Goal: Information Seeking & Learning: Find specific fact

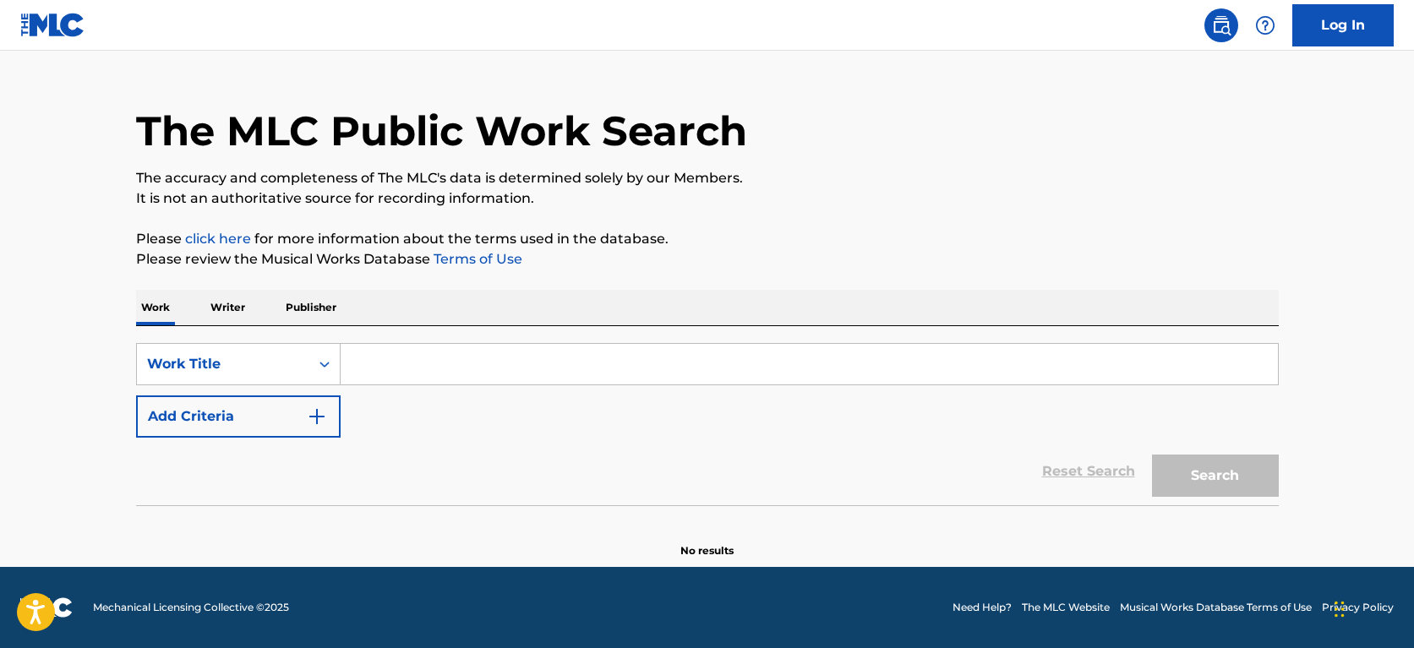
click at [423, 360] on input "Search Form" at bounding box center [809, 364] width 937 height 41
type input "v"
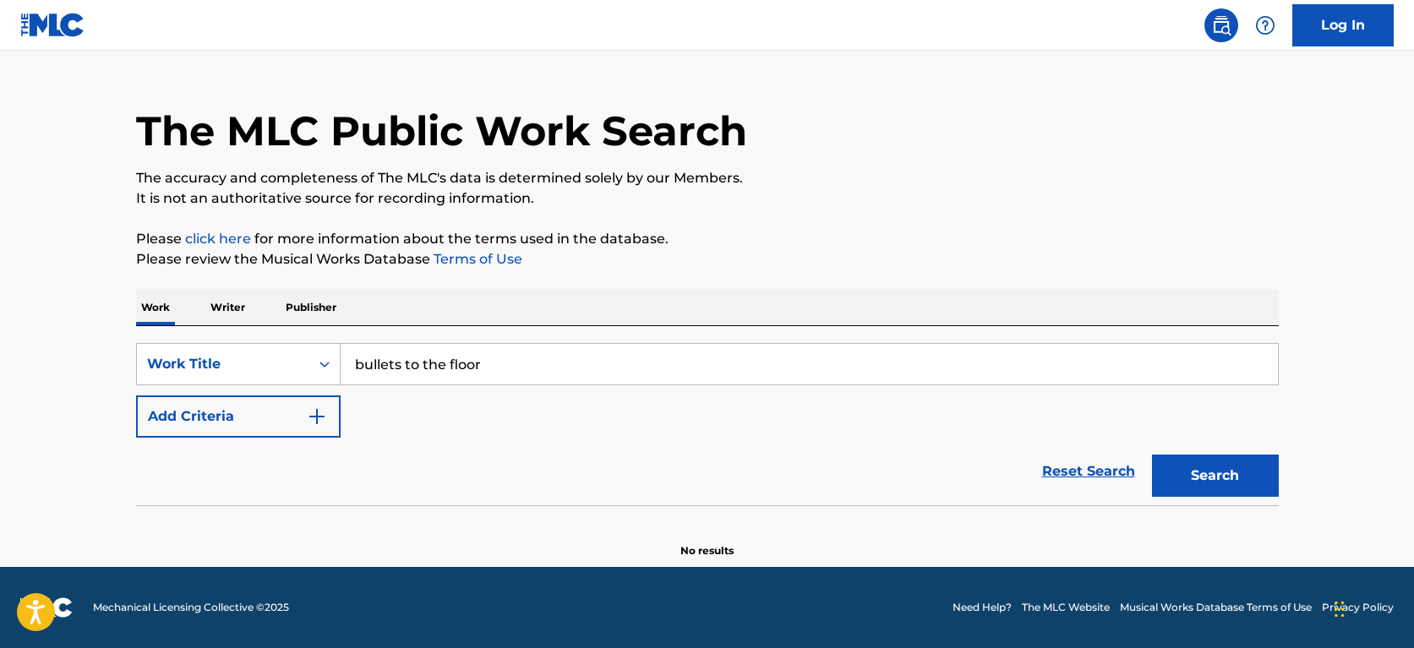
type input "bullets to the floor"
click at [1214, 476] on button "Search" at bounding box center [1215, 476] width 127 height 42
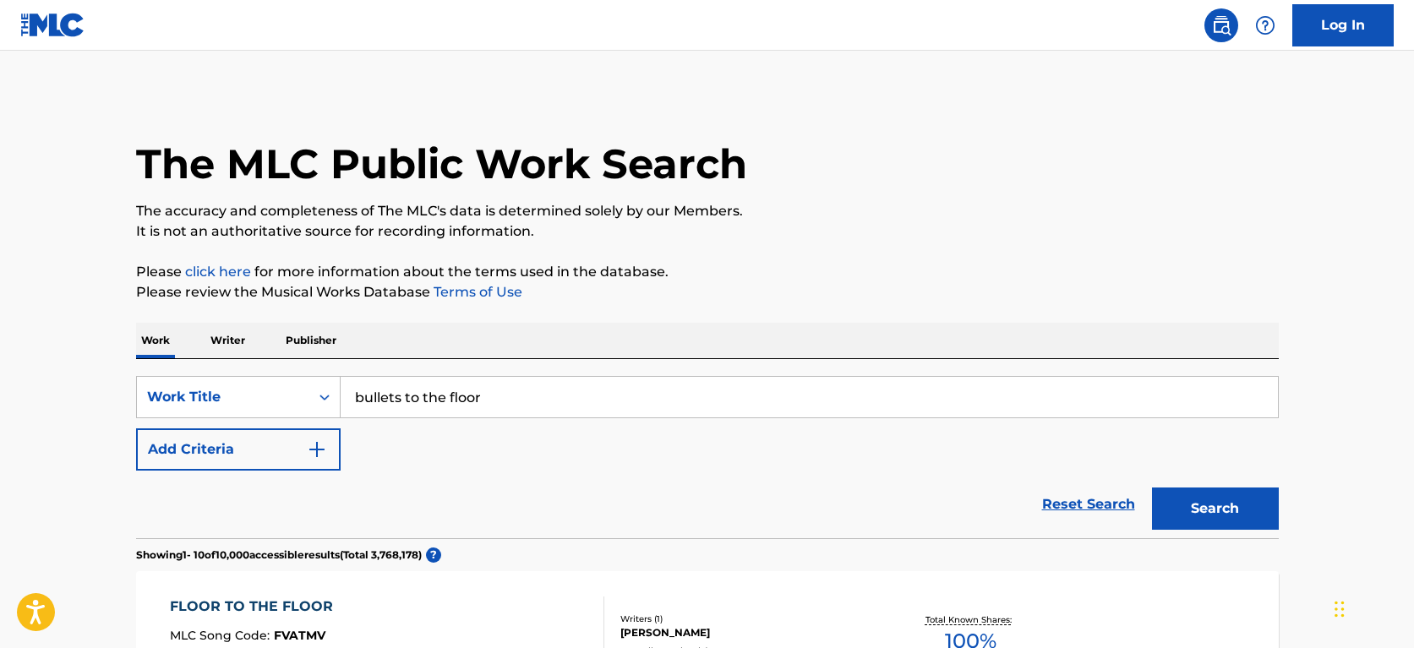
click at [221, 341] on p "Writer" at bounding box center [227, 340] width 45 height 35
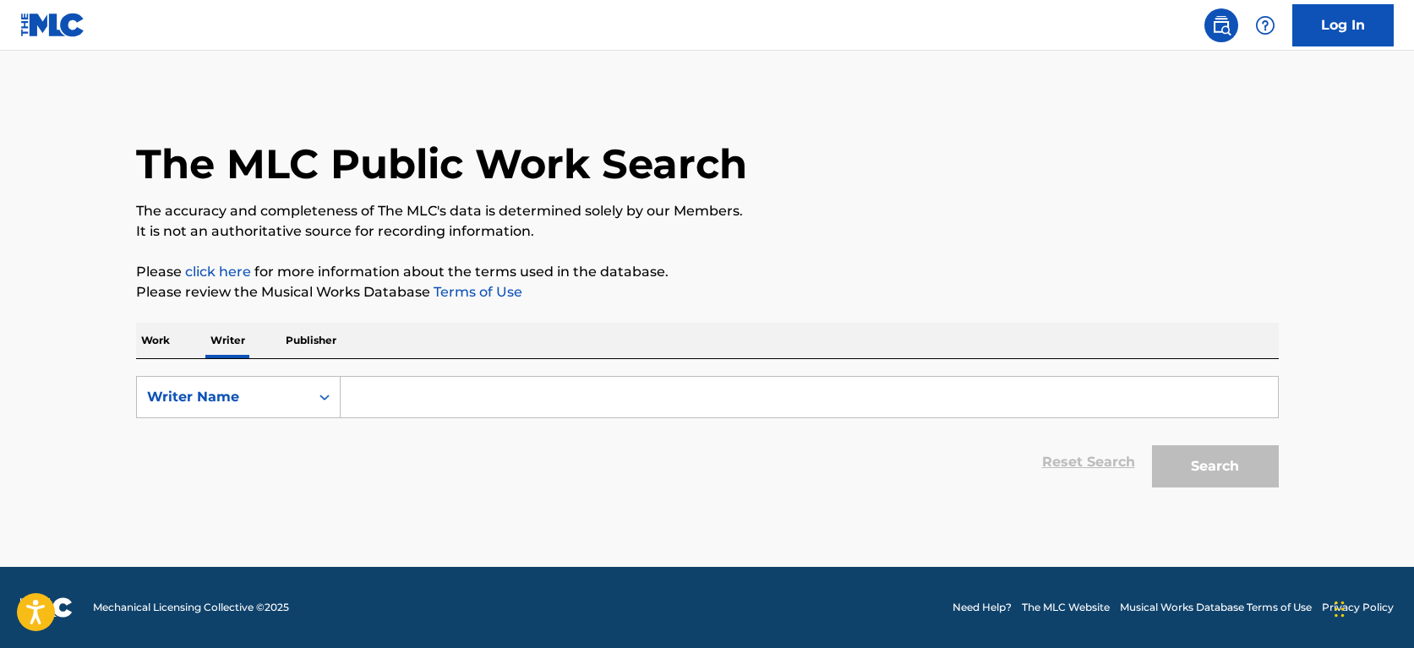
click at [480, 396] on input "Search Form" at bounding box center [809, 397] width 937 height 41
type input "Steve fina"
click at [1214, 467] on button "Search" at bounding box center [1215, 466] width 127 height 42
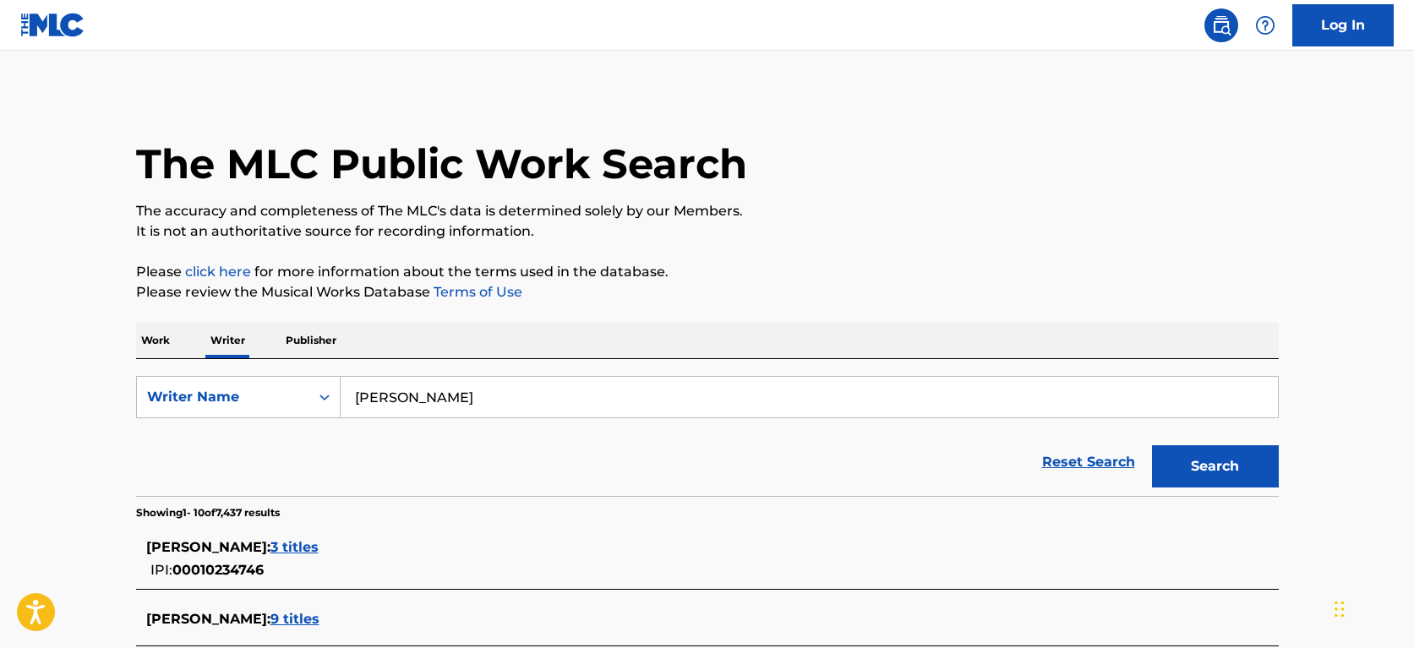
click at [329, 340] on p "Publisher" at bounding box center [311, 340] width 61 height 35
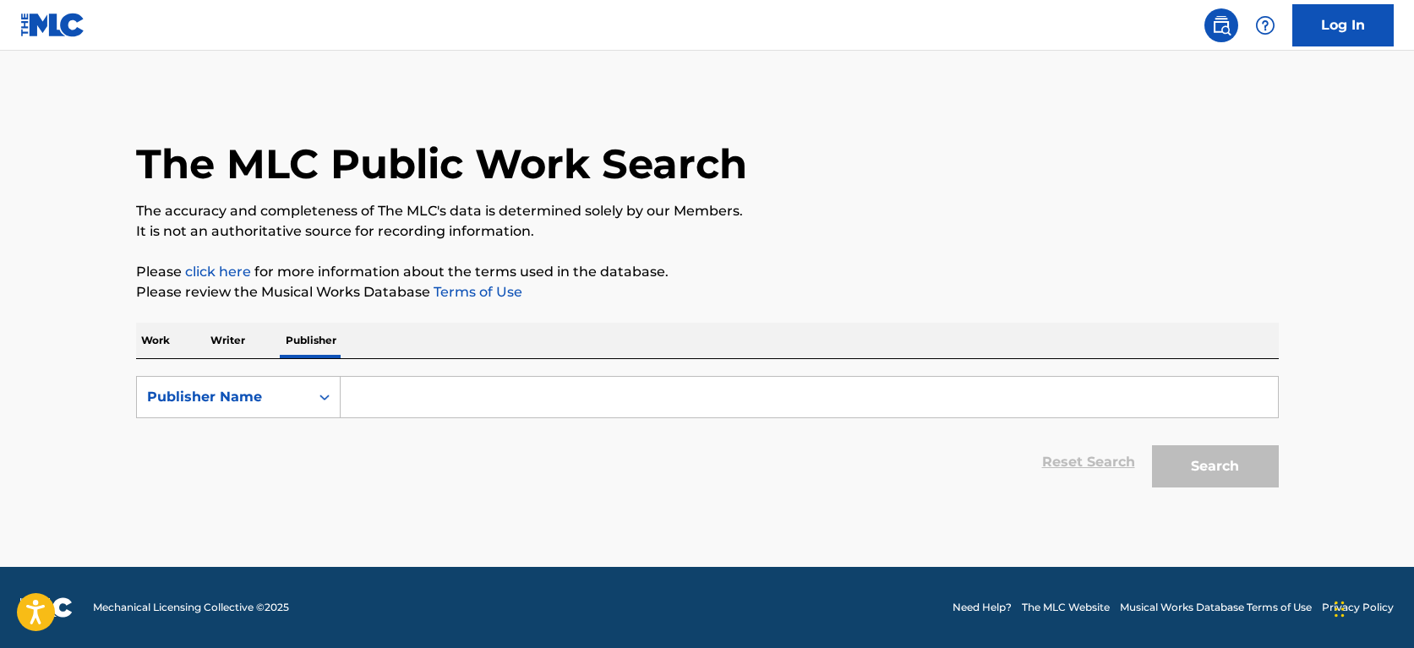
click at [418, 390] on input "Search Form" at bounding box center [809, 397] width 937 height 41
type input "fine to flatline"
click at [1214, 467] on button "Search" at bounding box center [1215, 466] width 127 height 42
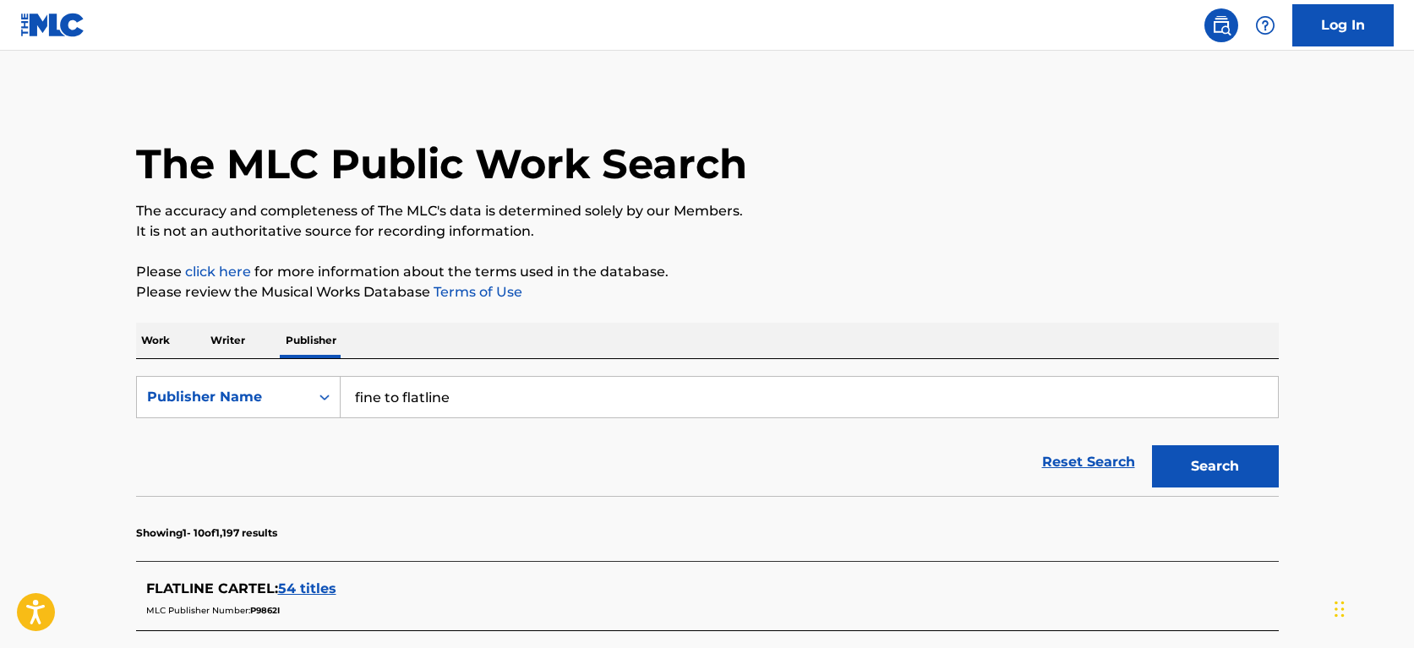
click at [150, 344] on p "Work" at bounding box center [155, 340] width 39 height 35
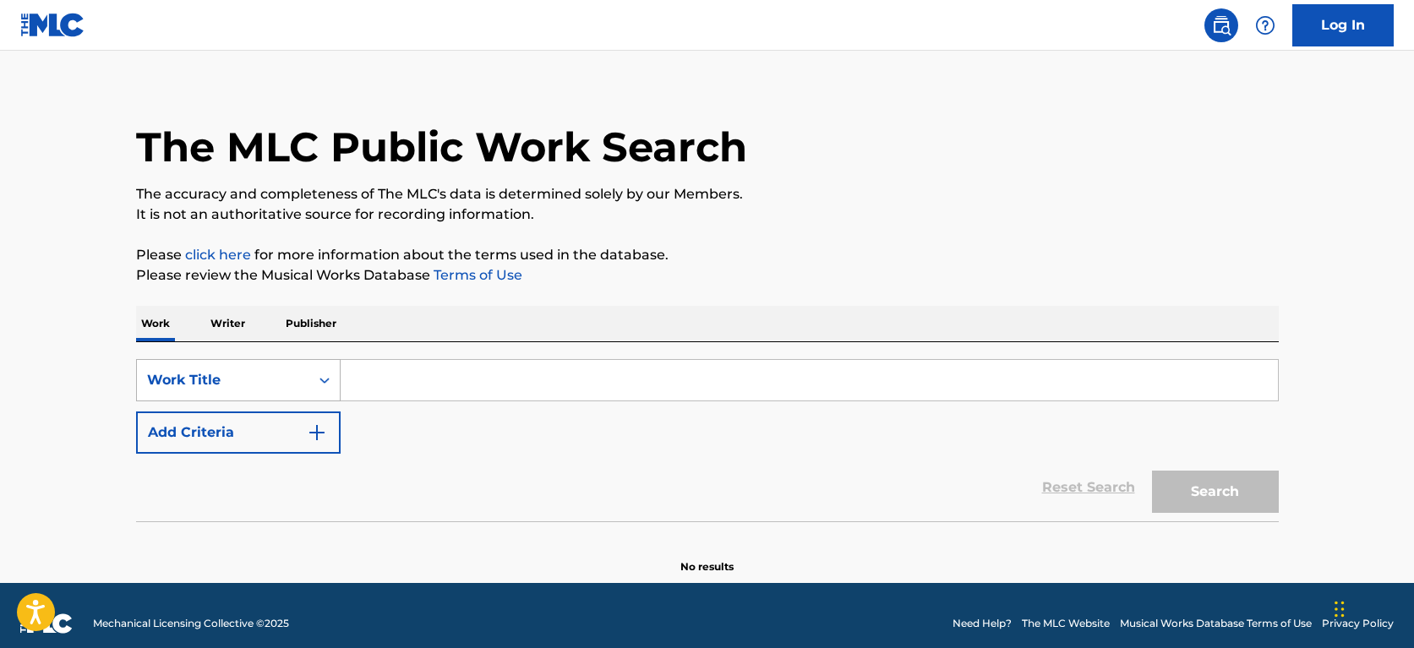
click at [303, 401] on div "Work Title" at bounding box center [238, 380] width 205 height 42
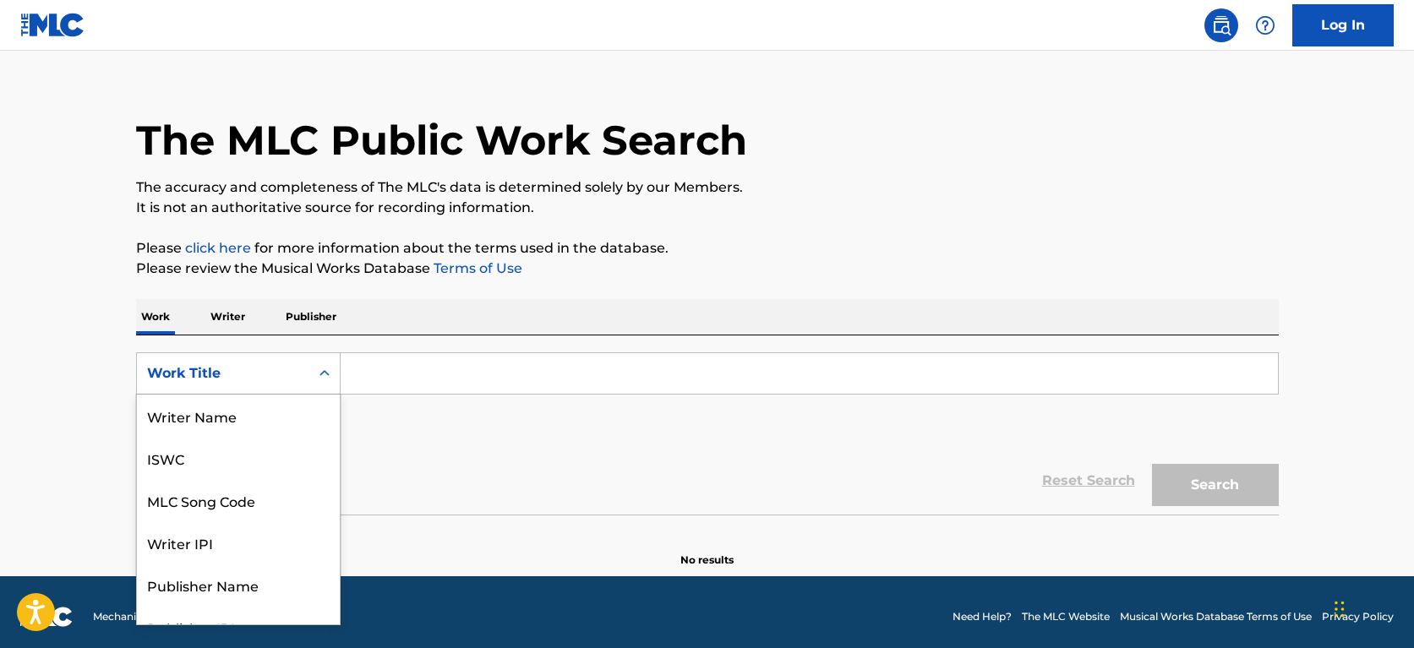
scroll to position [85, 0]
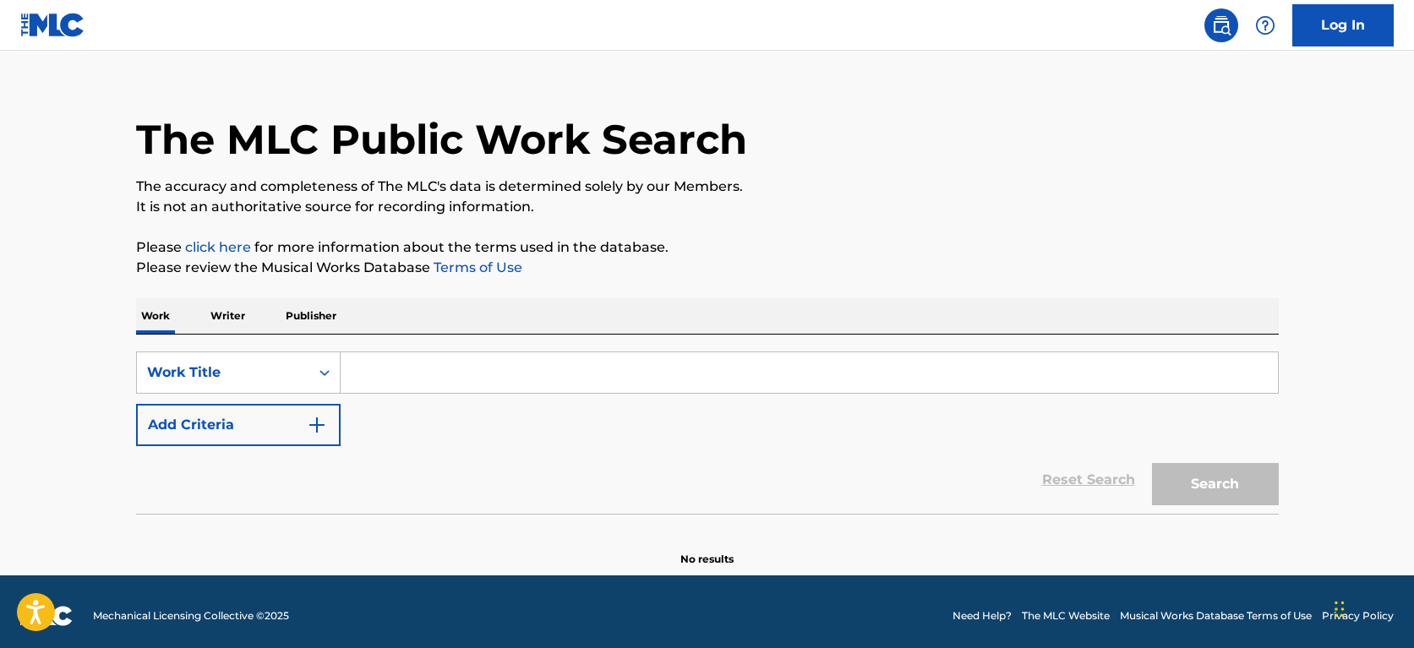
click at [516, 369] on input "Search Form" at bounding box center [809, 372] width 937 height 41
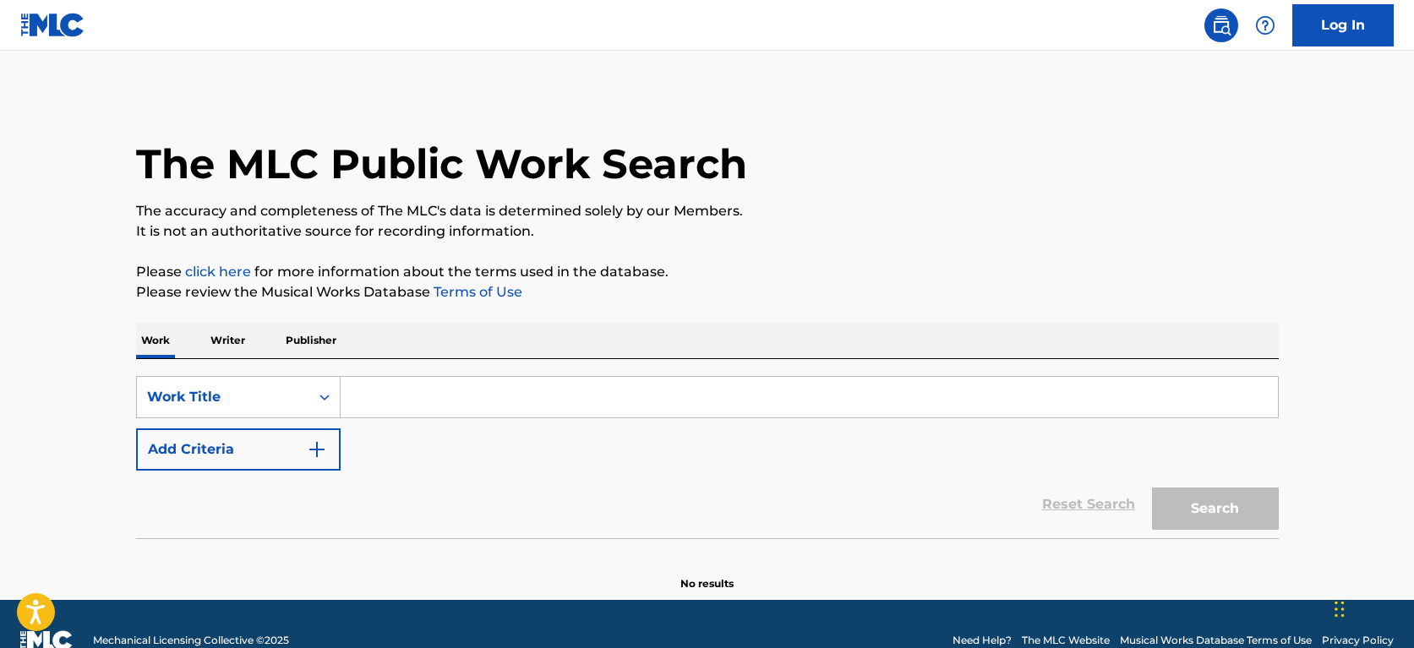
click at [43, 31] on img at bounding box center [52, 25] width 65 height 25
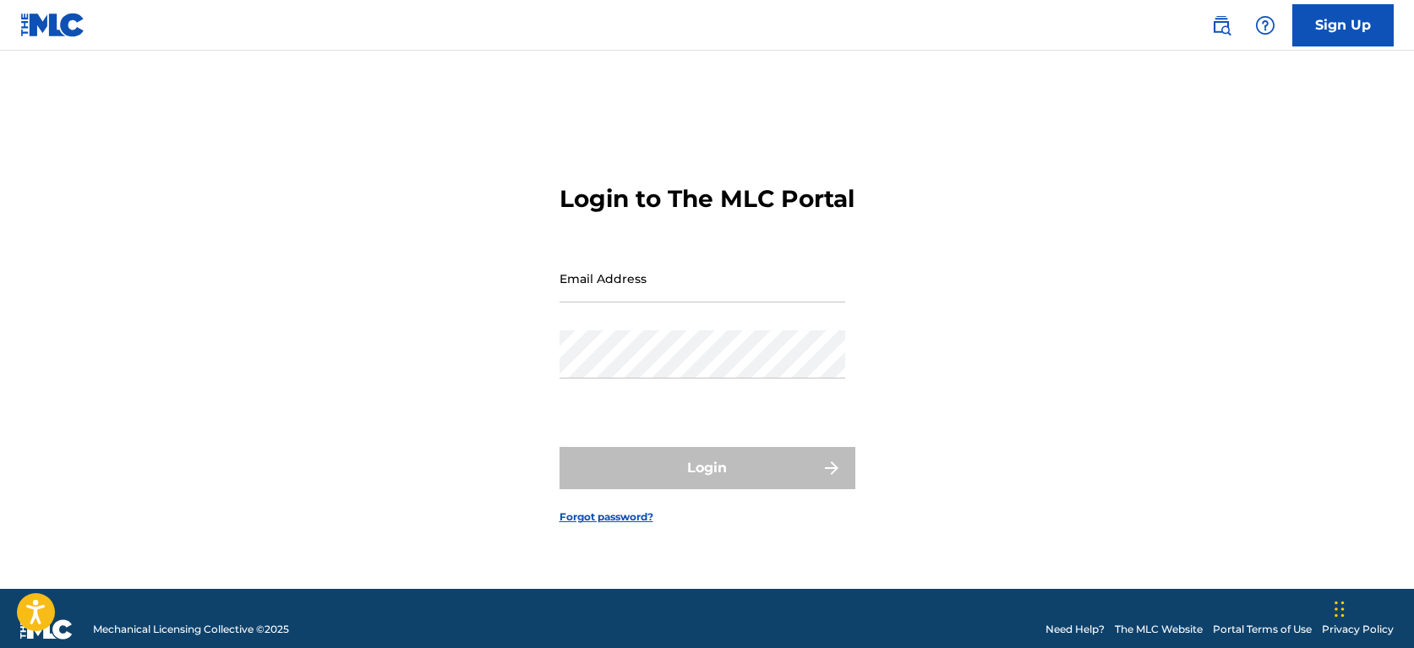
click at [1236, 34] on div "Sign Up" at bounding box center [1293, 25] width 199 height 42
click at [1226, 33] on img at bounding box center [1221, 25] width 20 height 20
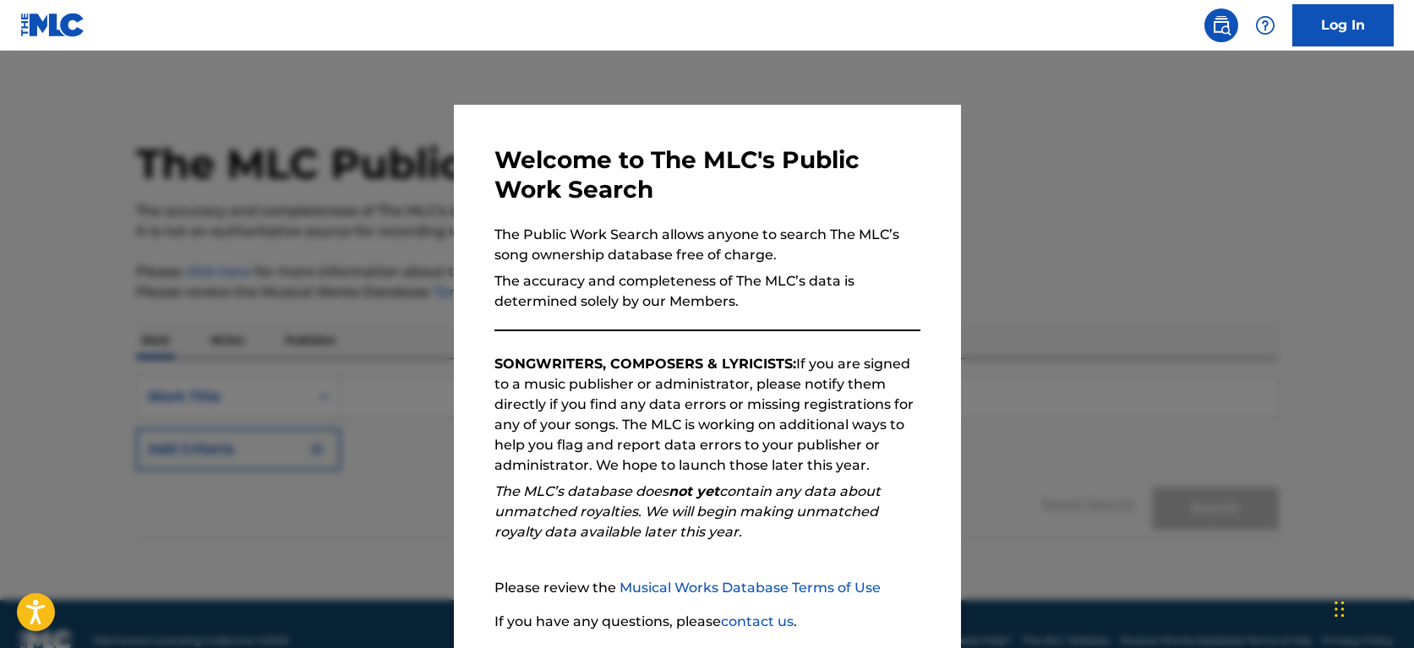
drag, startPoint x: 801, startPoint y: 132, endPoint x: 659, endPoint y: 137, distance: 142.1
click at [793, 132] on div "Welcome to The MLC's Public Work Search The Public Work Search allows anyone to…" at bounding box center [707, 439] width 507 height 668
click at [302, 217] on div at bounding box center [707, 375] width 1414 height 648
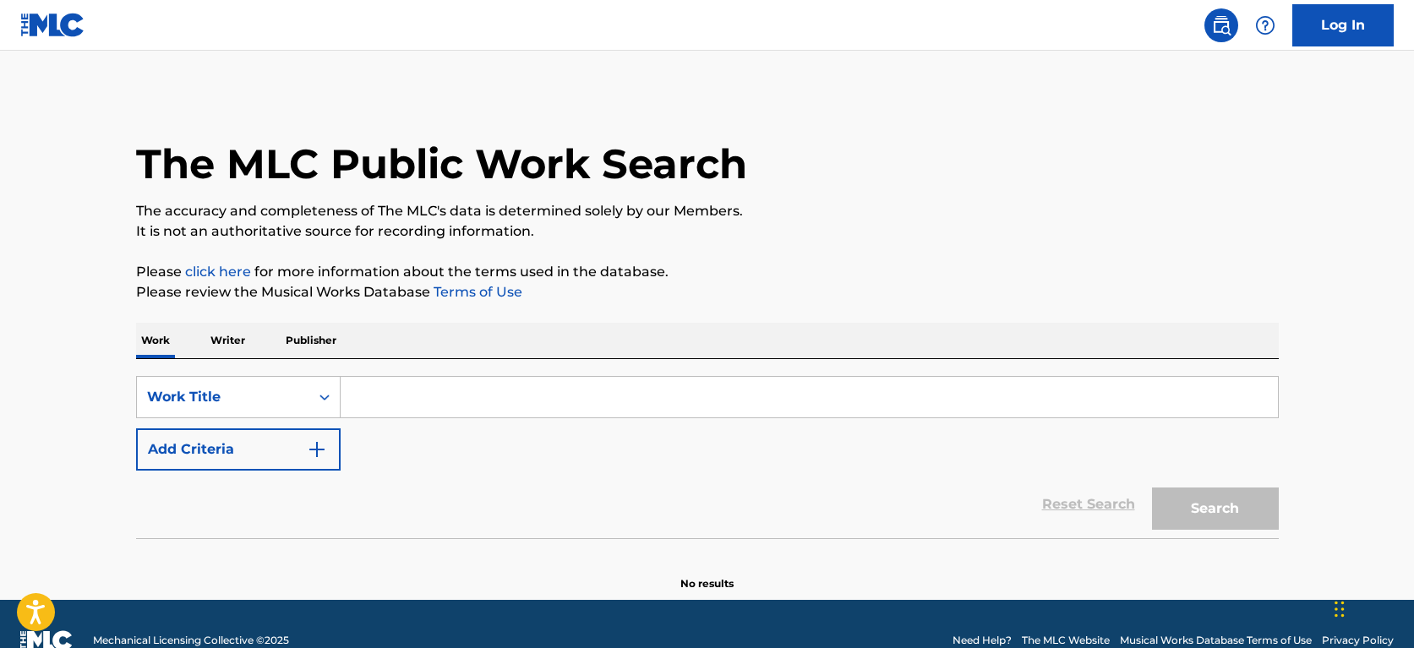
click at [54, 36] on img at bounding box center [52, 25] width 65 height 25
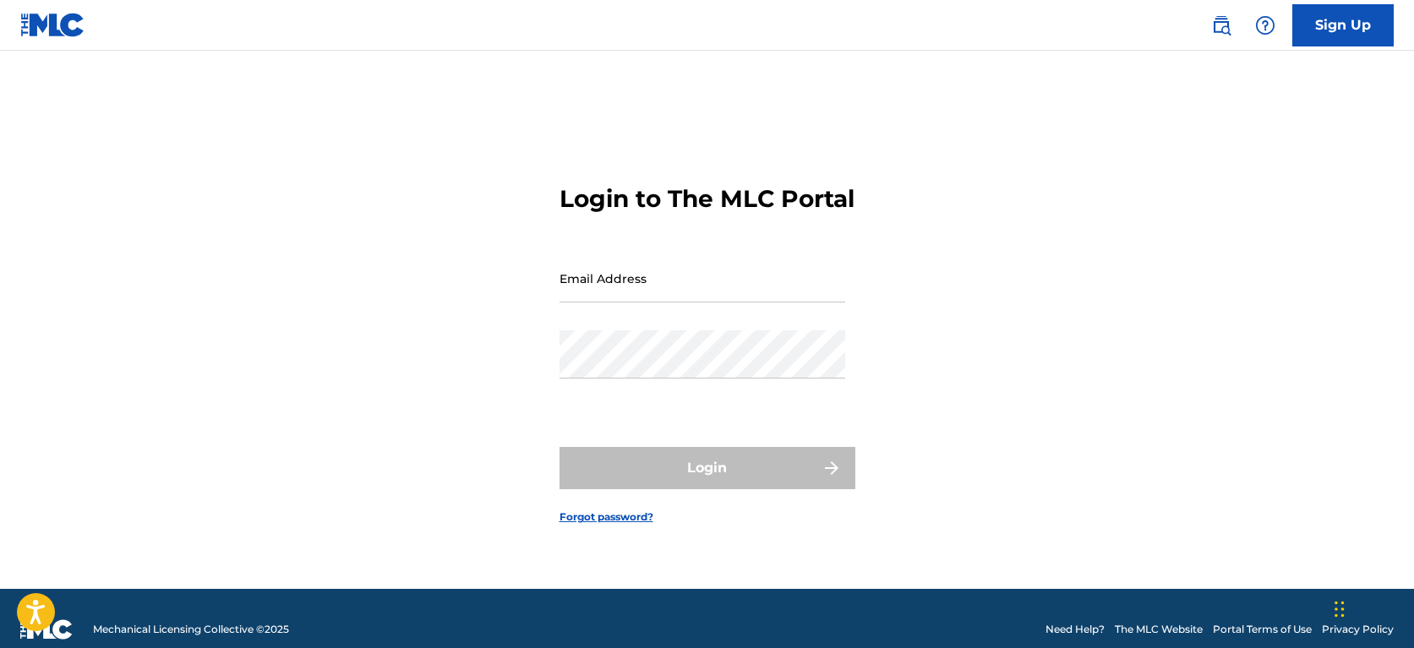
click at [52, 36] on img at bounding box center [52, 25] width 65 height 25
click at [25, 611] on icon "Open accessiBe: accessibility options, statement and help" at bounding box center [35, 611] width 20 height 27
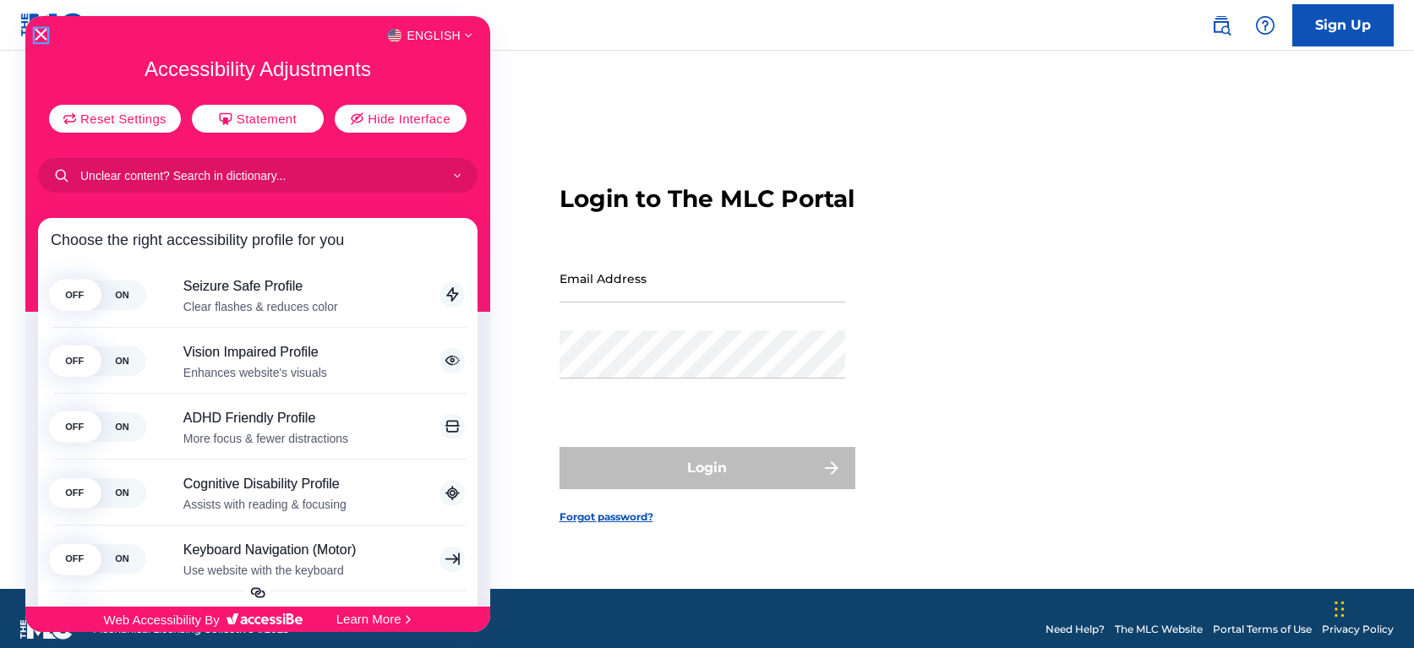
click at [36, 32] on icon "Close Accessibility Interface" at bounding box center [41, 35] width 12 height 12
